Goal: Information Seeking & Learning: Learn about a topic

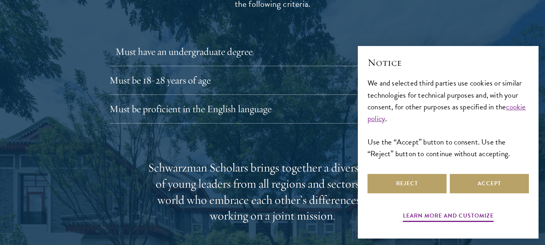
scroll to position [1170, 0]
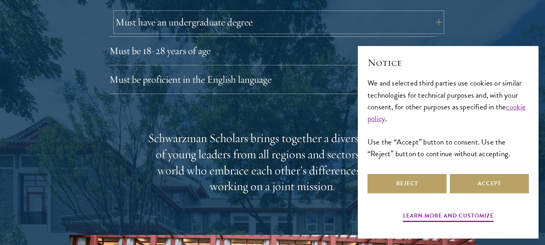
click at [289, 13] on button "Must have an undergraduate degree" at bounding box center [278, 22] width 327 height 19
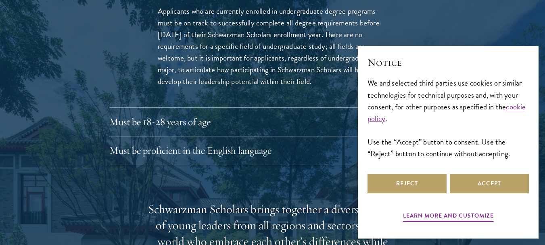
scroll to position [1251, 0]
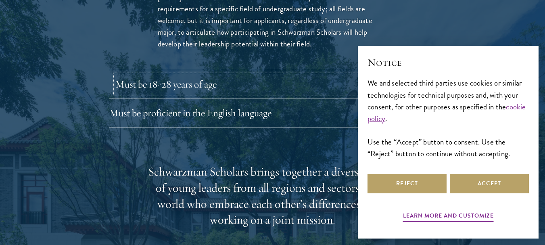
click at [142, 75] on button "Must be 18-28 years of age" at bounding box center [278, 84] width 327 height 19
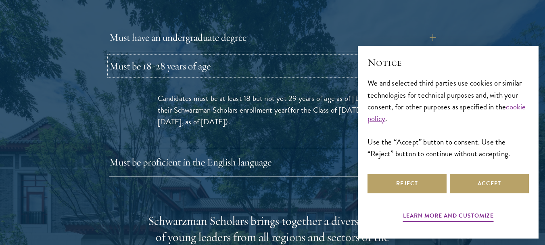
scroll to position [1170, 0]
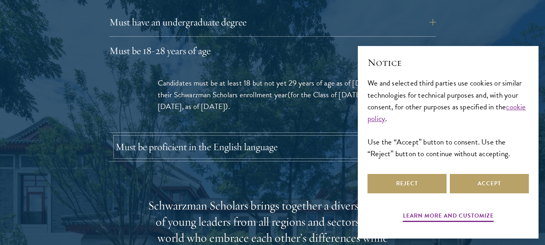
click at [158, 137] on button "Must be proficient in the English language" at bounding box center [278, 146] width 327 height 19
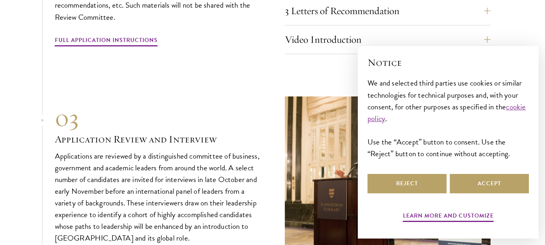
scroll to position [3108, 0]
click at [353, 29] on button "Video Introduction" at bounding box center [394, 38] width 206 height 19
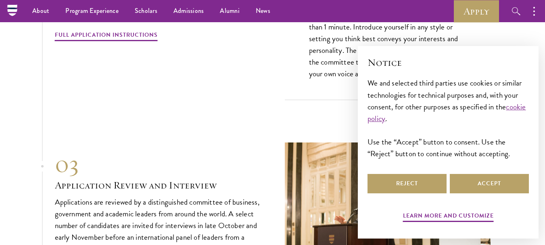
scroll to position [2851, 0]
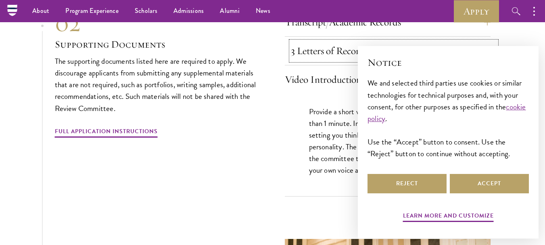
click at [325, 41] on button "3 Letters of Recommendation" at bounding box center [394, 50] width 206 height 19
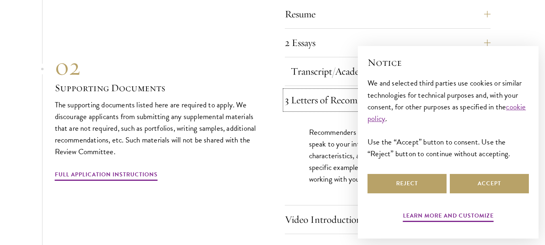
scroll to position [2811, 0]
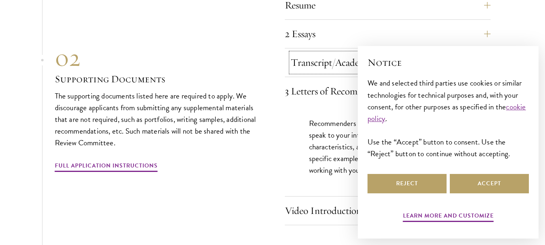
click at [308, 53] on button "Transcript/Academic Records" at bounding box center [394, 62] width 206 height 19
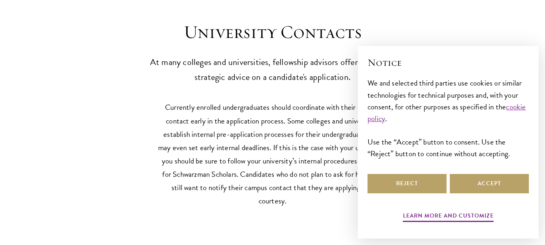
scroll to position [3779, 0]
